Goal: Task Accomplishment & Management: Manage account settings

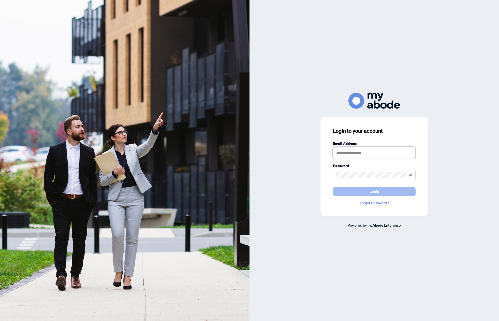
type input "**********"
click at [358, 189] on button "Login" at bounding box center [374, 191] width 83 height 9
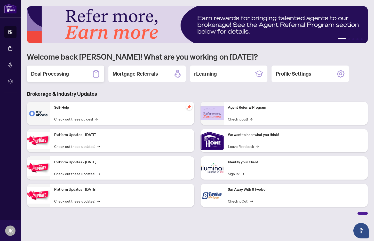
click at [66, 71] on h2 "Deal Processing" at bounding box center [50, 73] width 38 height 7
click at [66, 71] on main "1 2 3 4 5 Welcome back [PERSON_NAME]! What are you working on [DATE]? Deal Proc…" at bounding box center [197, 120] width 353 height 241
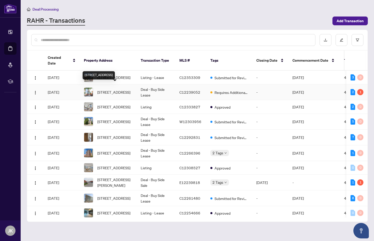
click at [125, 90] on span "[STREET_ADDRESS]" at bounding box center [113, 92] width 33 height 6
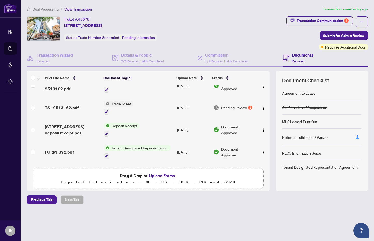
scroll to position [35, 0]
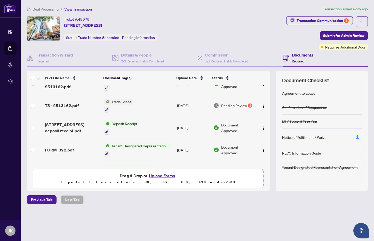
click at [164, 177] on button "Upload Forms" at bounding box center [161, 175] width 29 height 7
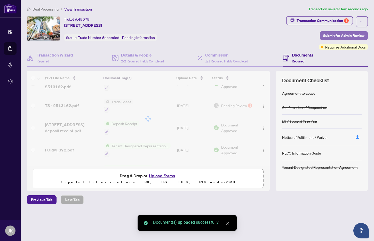
click at [347, 35] on span "Submit for Admin Review" at bounding box center [343, 35] width 41 height 8
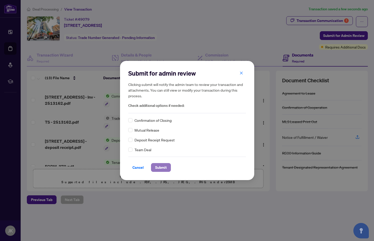
click at [156, 167] on span "Submit" at bounding box center [161, 167] width 12 height 8
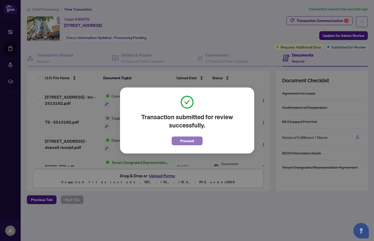
click at [187, 139] on span "Proceed" at bounding box center [187, 141] width 14 height 8
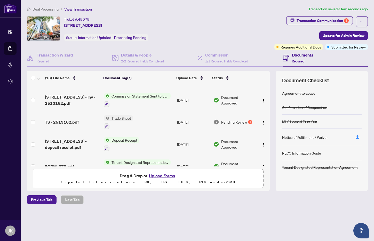
scroll to position [0, 0]
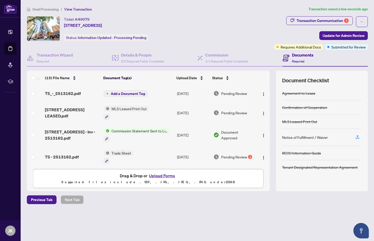
click at [124, 95] on span "Add a Document Tag" at bounding box center [128, 94] width 34 height 4
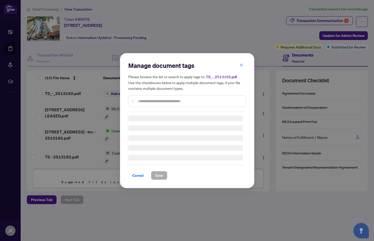
click at [150, 102] on input "text" at bounding box center [190, 101] width 104 height 6
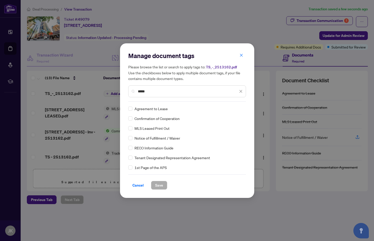
type input "*****"
click at [153, 181] on button "Save" at bounding box center [159, 185] width 16 height 9
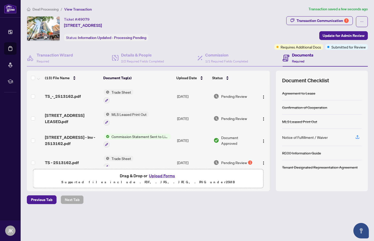
click at [31, 9] on span "Deal Processing" at bounding box center [43, 9] width 32 height 5
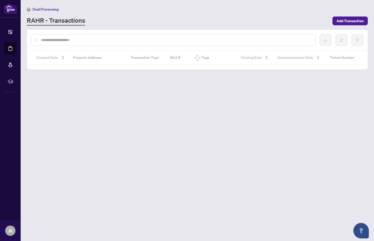
click at [83, 39] on input "text" at bounding box center [176, 40] width 270 height 6
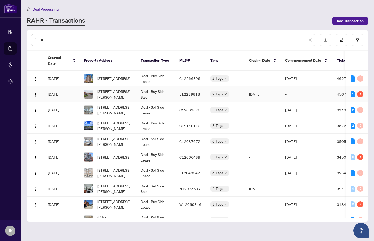
type input "**"
click at [106, 89] on span "[STREET_ADDRESS][PERSON_NAME]" at bounding box center [114, 94] width 35 height 11
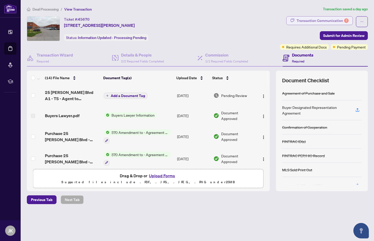
click at [311, 22] on div "Transaction Communication 1" at bounding box center [322, 21] width 52 height 8
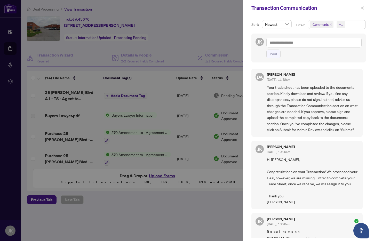
click at [219, 38] on div at bounding box center [187, 120] width 374 height 241
click at [201, 25] on div at bounding box center [187, 120] width 374 height 241
click at [190, 30] on div at bounding box center [187, 120] width 374 height 241
click at [360, 8] on button "button" at bounding box center [362, 8] width 7 height 6
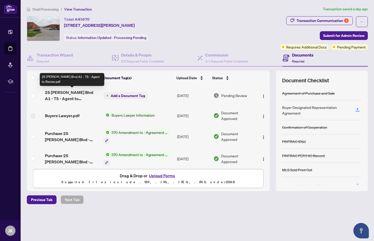
click at [59, 94] on span "25 [PERSON_NAME] Blvd A1 - TS - Agent to Review.pdf" at bounding box center [72, 95] width 55 height 12
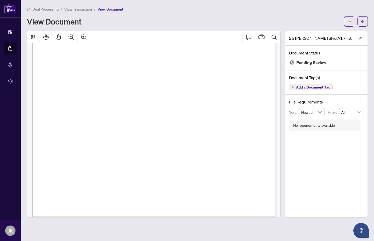
scroll to position [151, 0]
click at [359, 23] on button "button" at bounding box center [362, 21] width 10 height 10
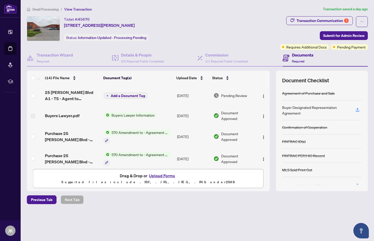
click at [157, 174] on button "Upload Forms" at bounding box center [161, 175] width 29 height 7
click at [126, 95] on span "Add a Document Tag" at bounding box center [128, 96] width 34 height 4
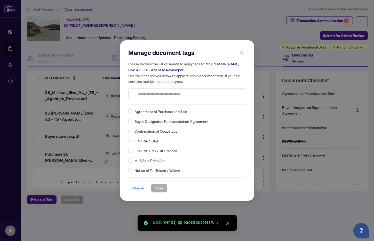
click at [242, 55] on span "button" at bounding box center [241, 52] width 4 height 8
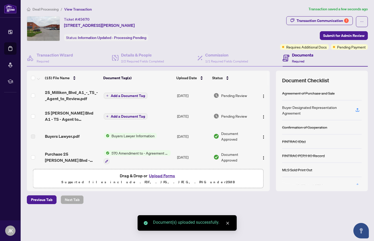
click at [130, 95] on span "Add a Document Tag" at bounding box center [128, 96] width 34 height 4
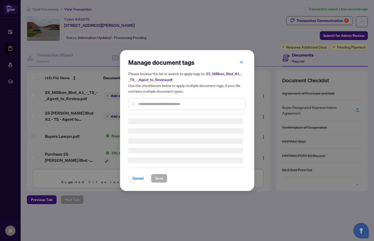
click at [152, 107] on div at bounding box center [187, 104] width 118 height 12
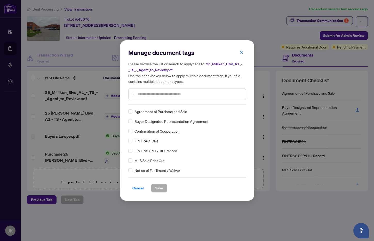
click at [156, 105] on div "Manage document tags Please browse the list or search to apply tags to: 25_Mill…" at bounding box center [187, 121] width 118 height 144
click at [155, 93] on input "text" at bounding box center [190, 94] width 104 height 6
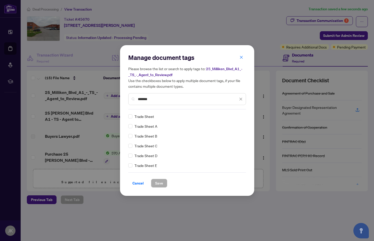
type input "*******"
click at [157, 184] on span "Save" at bounding box center [159, 183] width 8 height 8
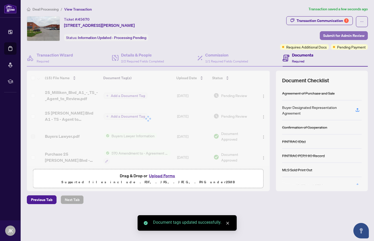
click at [335, 34] on span "Submit for Admin Review" at bounding box center [343, 35] width 41 height 8
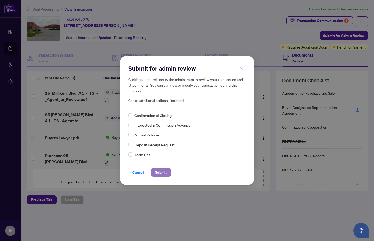
click at [160, 173] on span "Submit" at bounding box center [161, 172] width 12 height 8
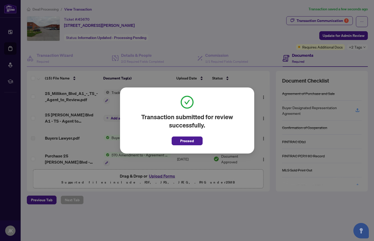
click at [205, 34] on div "Transaction submitted for review successfully. Proceed Cancel OK" at bounding box center [187, 120] width 374 height 241
click at [194, 142] on button "Proceed" at bounding box center [187, 140] width 31 height 9
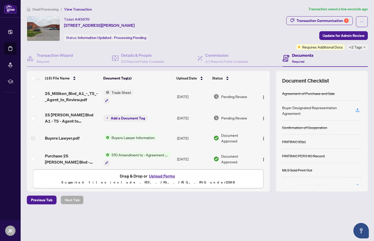
click at [44, 7] on span "Deal Processing" at bounding box center [46, 9] width 26 height 5
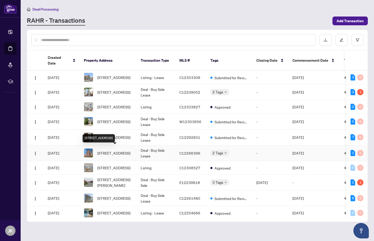
click at [118, 151] on span "[STREET_ADDRESS]" at bounding box center [113, 153] width 33 height 6
click at [188, 17] on div "RAHR - Transactions" at bounding box center [178, 20] width 302 height 9
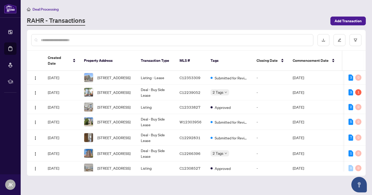
click at [64, 43] on div at bounding box center [172, 40] width 282 height 12
click at [70, 41] on input "text" at bounding box center [175, 40] width 268 height 6
paste input "**********"
type input "**********"
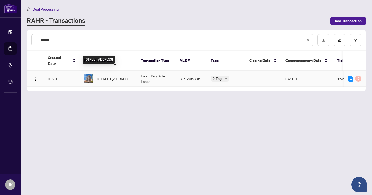
type input "******"
click at [117, 76] on span "[STREET_ADDRESS]" at bounding box center [113, 79] width 33 height 6
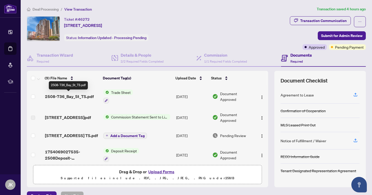
click at [60, 98] on span "2508-736_Bay_St_TS.pdf" at bounding box center [69, 96] width 49 height 6
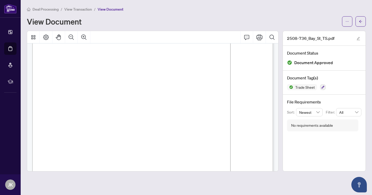
scroll to position [65, 0]
click at [359, 20] on icon "arrow-left" at bounding box center [360, 22] width 4 height 4
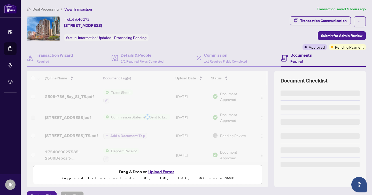
click at [344, 46] on span "Pending Payment" at bounding box center [349, 47] width 29 height 6
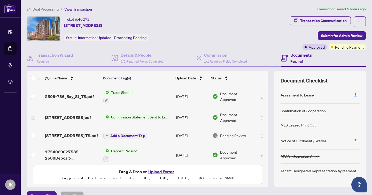
click at [345, 50] on div "Documents Required" at bounding box center [323, 58] width 85 height 17
click at [345, 48] on span "Pending Payment" at bounding box center [349, 47] width 29 height 6
click at [35, 7] on span "Deal Processing" at bounding box center [46, 9] width 26 height 5
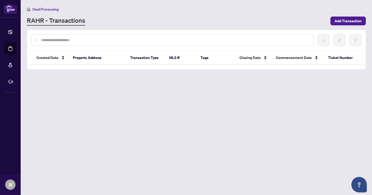
click at [35, 7] on span "Deal Processing" at bounding box center [46, 9] width 26 height 5
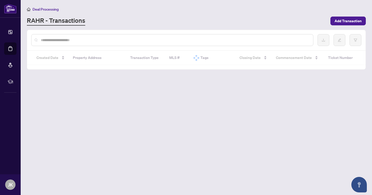
click at [84, 43] on div at bounding box center [172, 40] width 282 height 12
click at [90, 41] on input "text" at bounding box center [175, 40] width 268 height 6
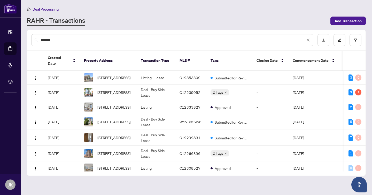
type input "*******"
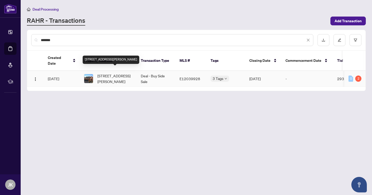
click at [123, 73] on span "[STREET_ADDRESS][PERSON_NAME]" at bounding box center [114, 78] width 35 height 11
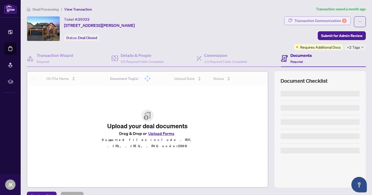
click at [325, 23] on div "Transaction Communication 2" at bounding box center [320, 21] width 52 height 8
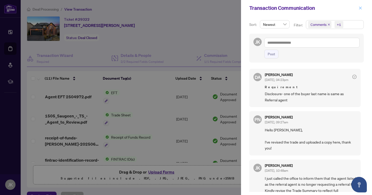
click at [361, 6] on icon "close" at bounding box center [360, 8] width 4 height 4
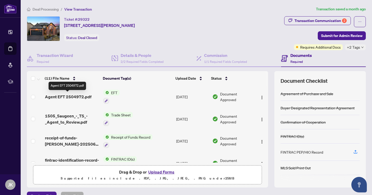
click at [67, 94] on span "Agent EFT 2504972.pdf" at bounding box center [68, 96] width 46 height 6
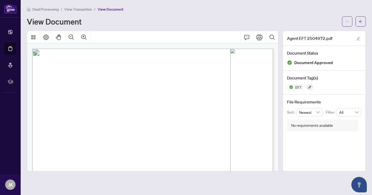
click at [72, 11] on span "View Transaction" at bounding box center [78, 9] width 28 height 5
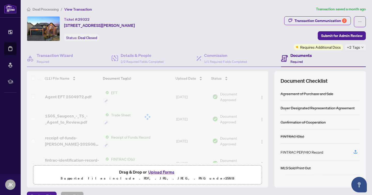
click at [70, 98] on span "Agent EFT 2504972.pdf" at bounding box center [68, 96] width 46 height 6
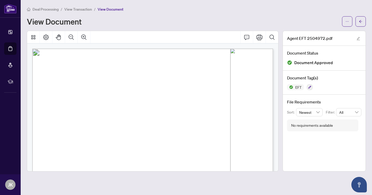
drag, startPoint x: 222, startPoint y: 64, endPoint x: 237, endPoint y: 64, distance: 15.7
click at [237, 64] on span "EFT24882" at bounding box center [229, 64] width 16 height 3
click at [49, 9] on span "Deal Processing" at bounding box center [46, 9] width 26 height 5
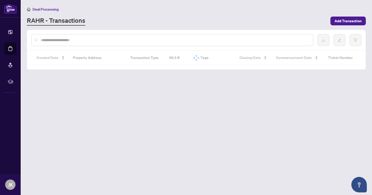
click at [49, 9] on span "Deal Processing" at bounding box center [46, 9] width 26 height 5
click at [81, 39] on input "text" at bounding box center [175, 40] width 268 height 6
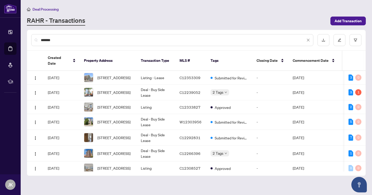
type input "*******"
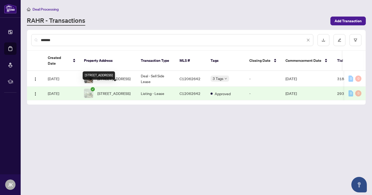
click at [115, 71] on div "[STREET_ADDRESS]" at bounding box center [99, 75] width 32 height 8
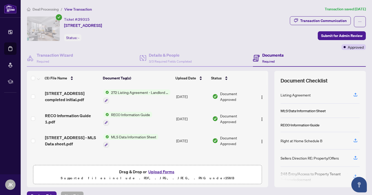
scroll to position [0, 0]
click at [51, 9] on span "Deal Processing" at bounding box center [46, 9] width 26 height 5
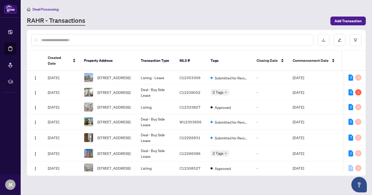
click at [144, 40] on input "text" at bounding box center [175, 40] width 268 height 6
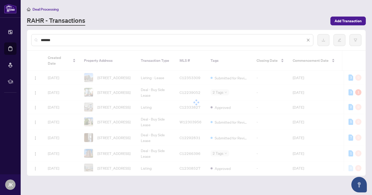
type input "*******"
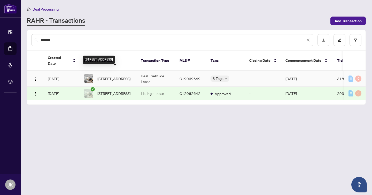
click at [110, 76] on span "[STREET_ADDRESS]" at bounding box center [113, 79] width 33 height 6
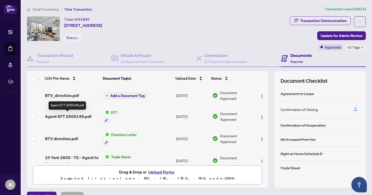
click at [62, 116] on span "Agent EFT 2505149.pdf" at bounding box center [68, 116] width 46 height 6
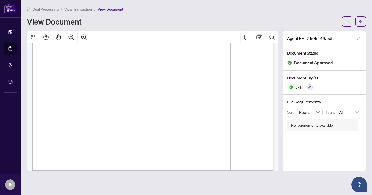
scroll to position [80, 0]
click at [48, 10] on span "Deal Processing" at bounding box center [46, 9] width 26 height 5
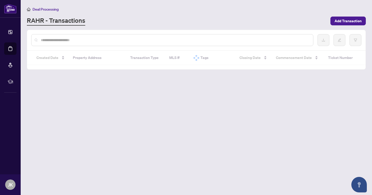
click at [102, 39] on input "text" at bounding box center [175, 40] width 268 height 6
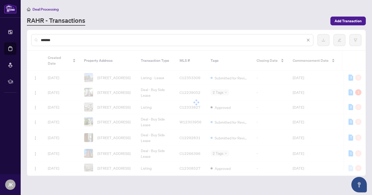
type input "*******"
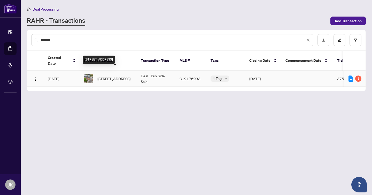
click at [117, 76] on span "[STREET_ADDRESS]" at bounding box center [113, 79] width 33 height 6
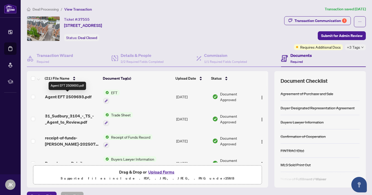
click at [62, 98] on span "Agent EFT 2509693.pdf" at bounding box center [68, 96] width 46 height 6
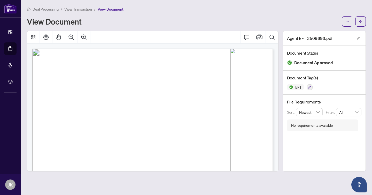
drag, startPoint x: 222, startPoint y: 65, endPoint x: 237, endPoint y: 64, distance: 15.2
click at [238, 64] on span "EFT27780" at bounding box center [229, 64] width 16 height 3
drag, startPoint x: 219, startPoint y: 111, endPoint x: 227, endPoint y: 114, distance: 9.1
click at [231, 111] on span "18,543.30" at bounding box center [225, 111] width 13 height 3
click at [51, 10] on span "Deal Processing" at bounding box center [46, 9] width 26 height 5
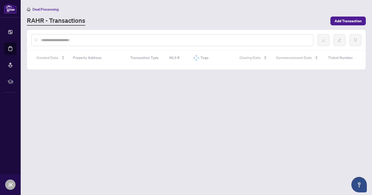
click at [88, 42] on input "text" at bounding box center [175, 40] width 268 height 6
paste input "**********"
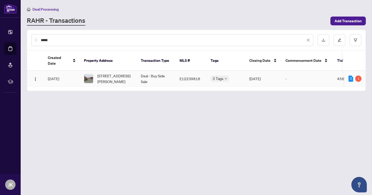
type input "*****"
click at [114, 77] on span "[STREET_ADDRESS][PERSON_NAME]" at bounding box center [114, 78] width 35 height 11
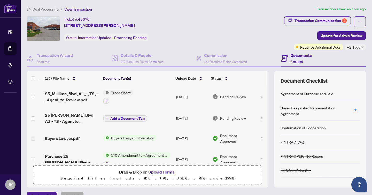
click at [48, 8] on span "Deal Processing" at bounding box center [46, 9] width 26 height 5
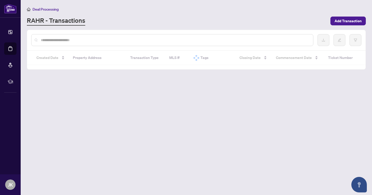
click at [87, 38] on input "text" at bounding box center [175, 40] width 268 height 6
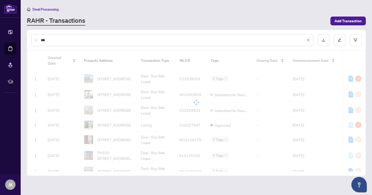
type input "***"
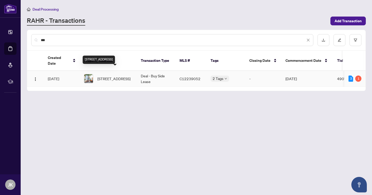
click at [109, 76] on span "[STREET_ADDRESS]" at bounding box center [113, 79] width 33 height 6
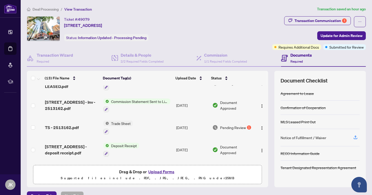
scroll to position [35, 0]
click at [149, 101] on span "Commission Statement Sent to Listing Brokerage" at bounding box center [139, 102] width 61 height 6
